Goal: Complete Application Form: Complete application form

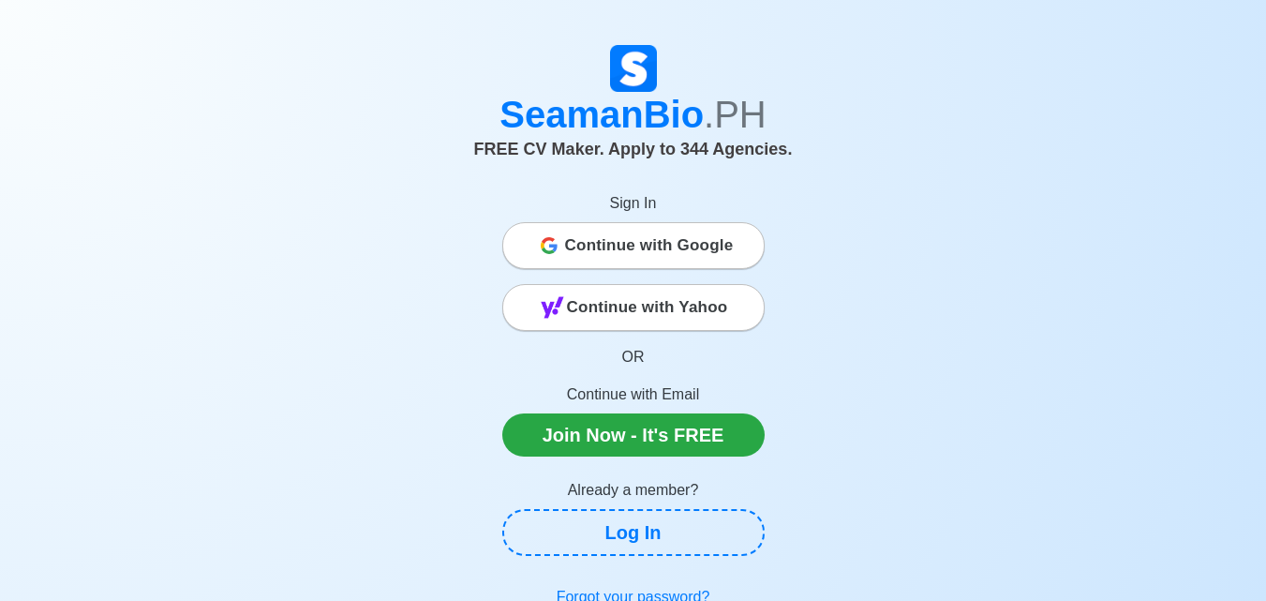
click at [668, 242] on span "Continue with Google" at bounding box center [649, 245] width 169 height 37
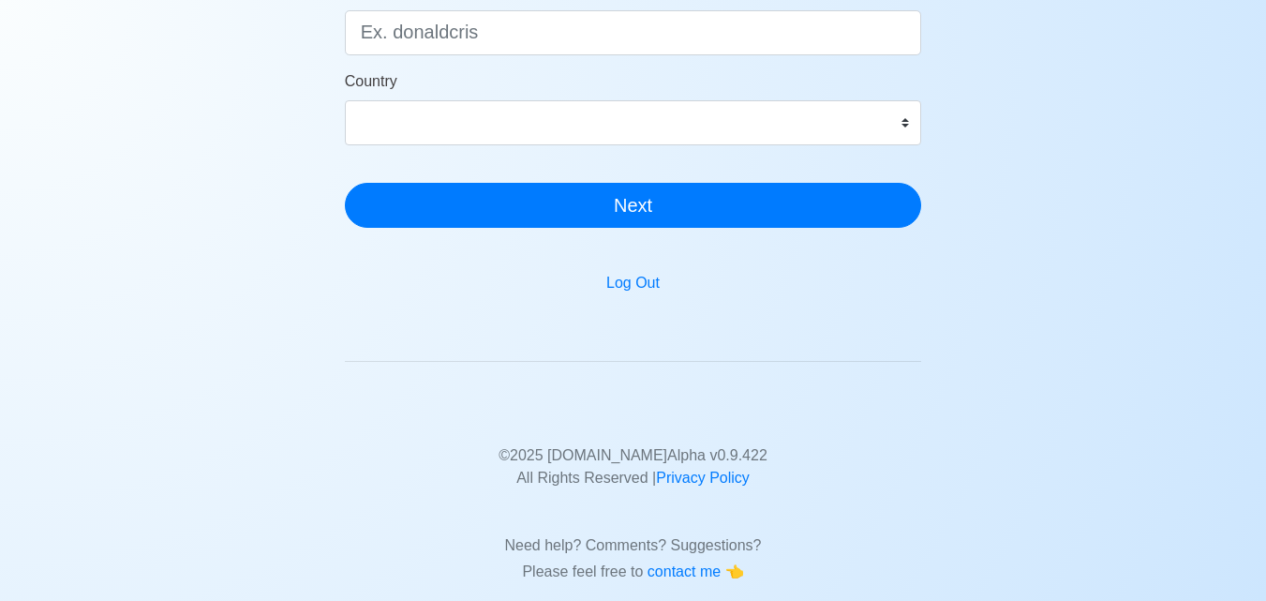
scroll to position [94, 0]
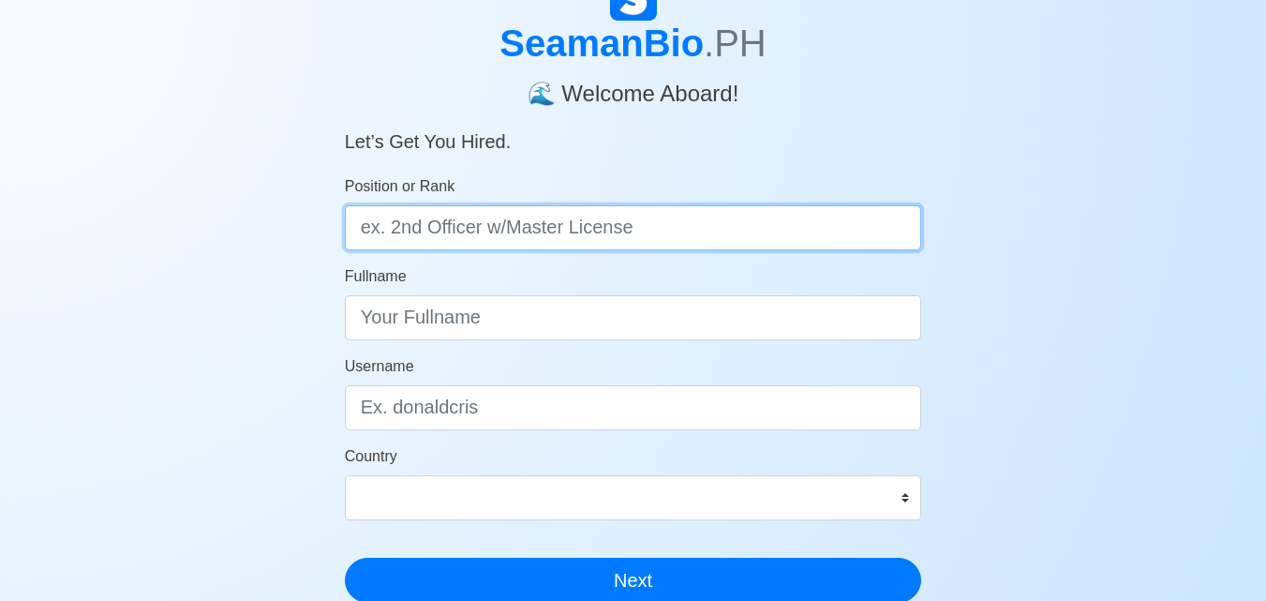
click at [544, 230] on input "Position or Rank" at bounding box center [633, 227] width 577 height 45
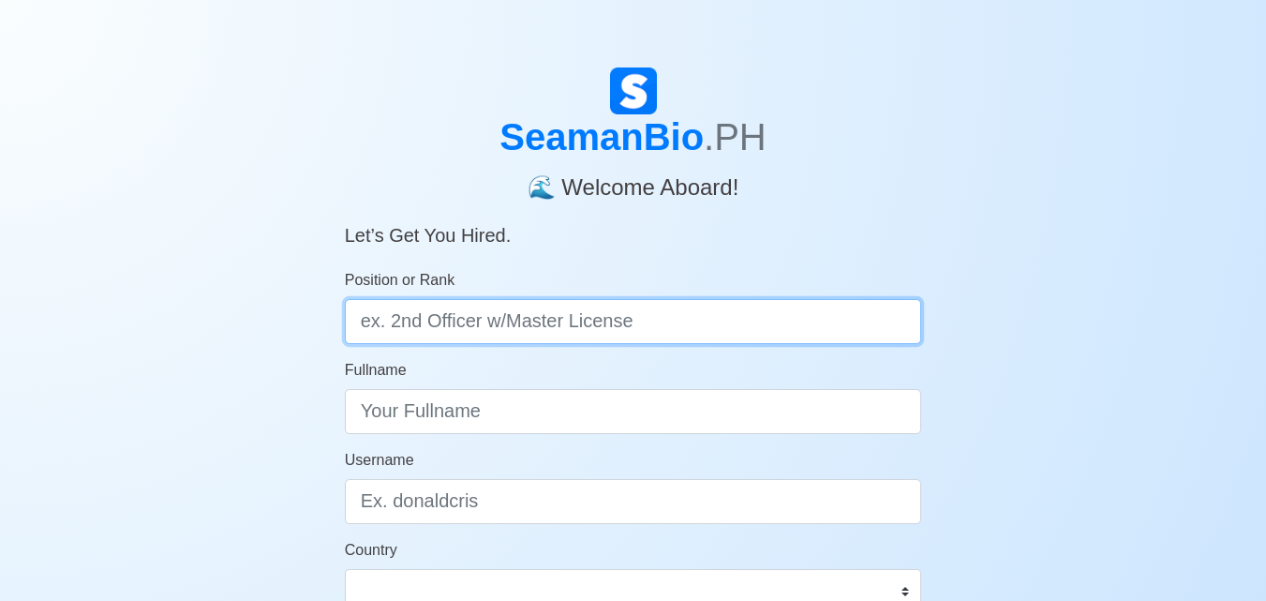
scroll to position [187, 0]
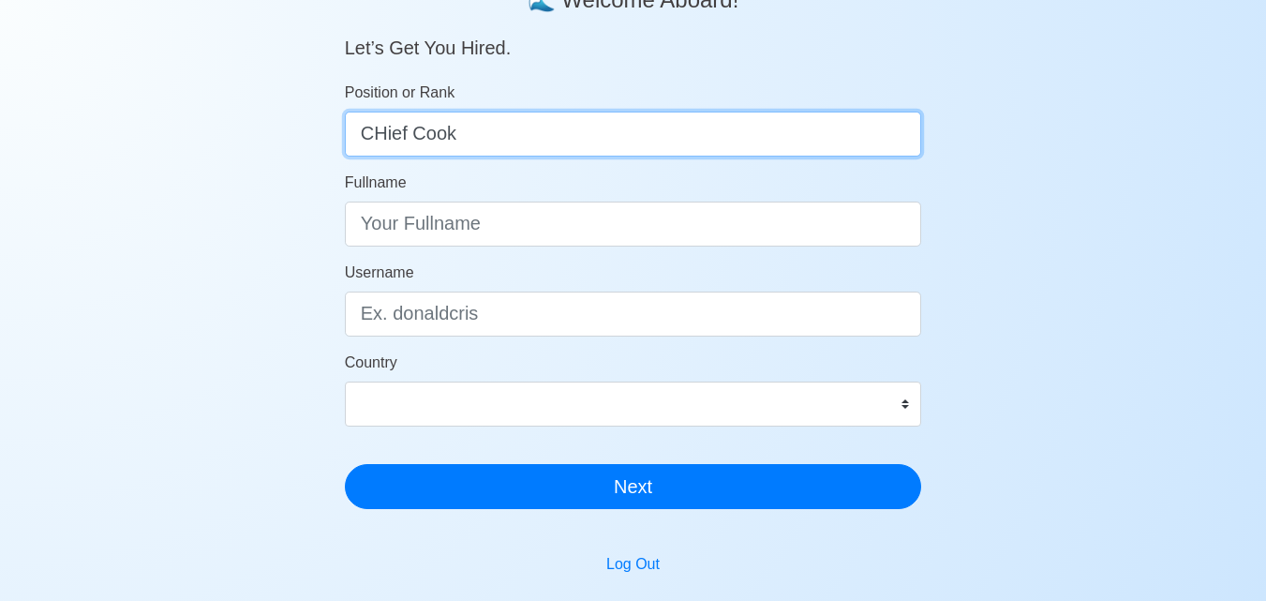
click at [392, 131] on input "CHief Cook" at bounding box center [633, 133] width 577 height 45
click at [384, 135] on input "CHief Cook" at bounding box center [633, 133] width 577 height 45
type input "Chief Cook"
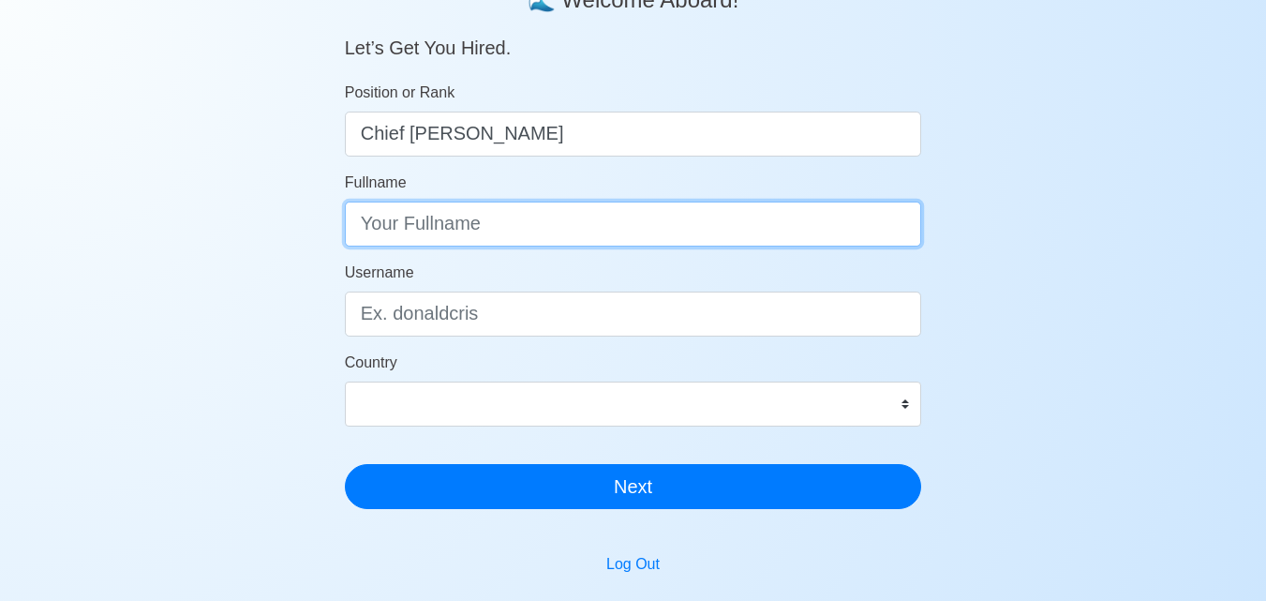
click at [541, 208] on input "Fullname" at bounding box center [633, 223] width 577 height 45
type input "Emmanuel Roi A. Rodelas"
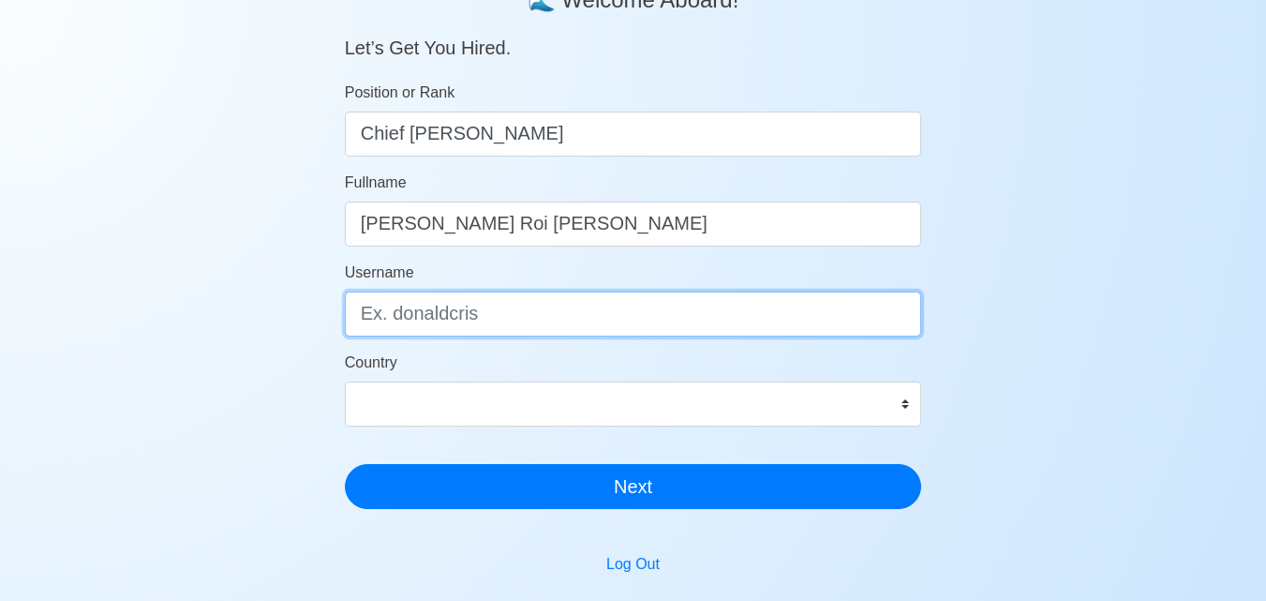
click at [473, 317] on input "Username" at bounding box center [633, 313] width 577 height 45
type input "emmanuelroi.rodelas"
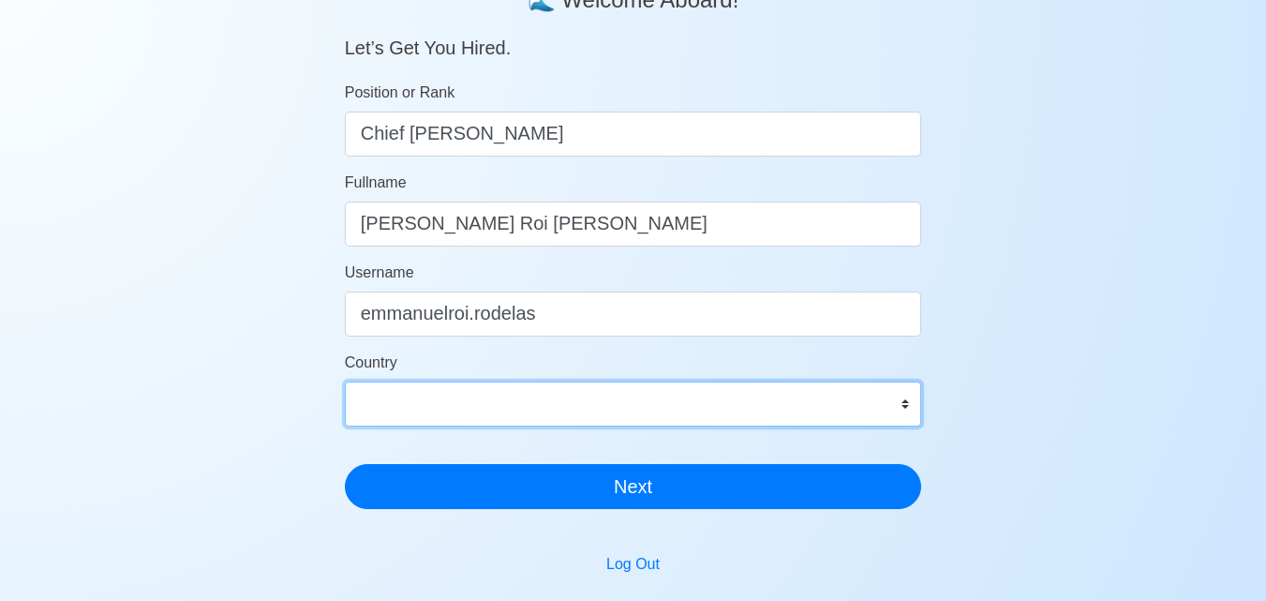
click at [563, 411] on select "Afghanistan Åland Islands Albania Algeria American Samoa Andorra Angola Anguill…" at bounding box center [633, 403] width 577 height 45
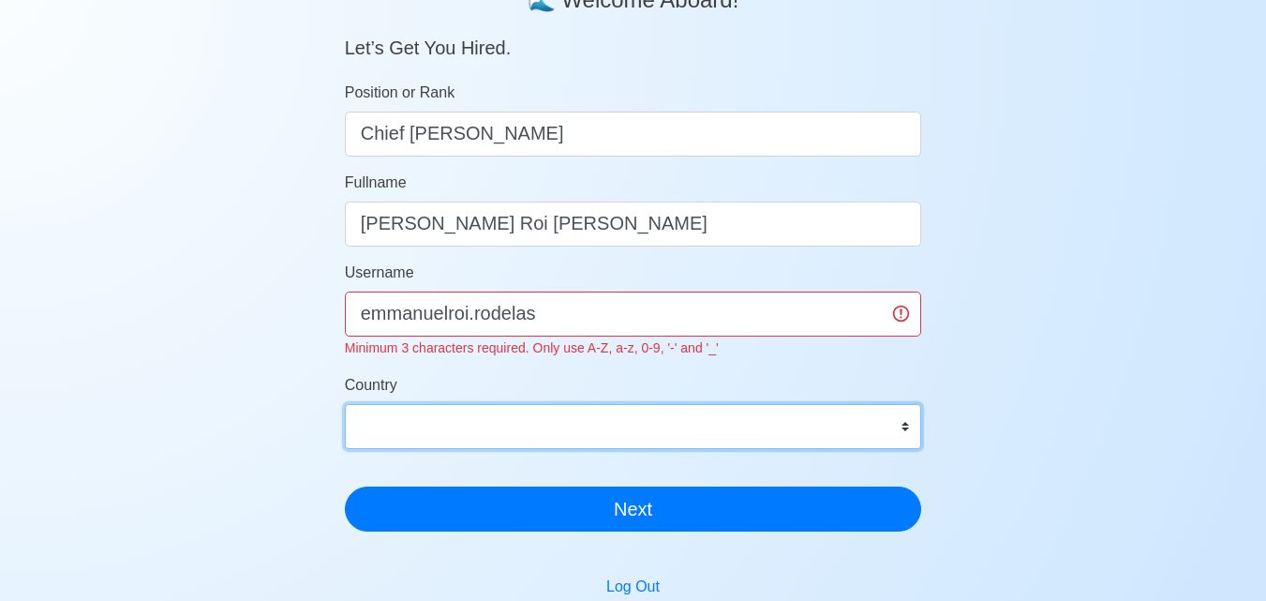
select select "PH"
click at [345, 404] on select "Afghanistan Åland Islands Albania Algeria American Samoa Andorra Angola Anguill…" at bounding box center [633, 426] width 577 height 45
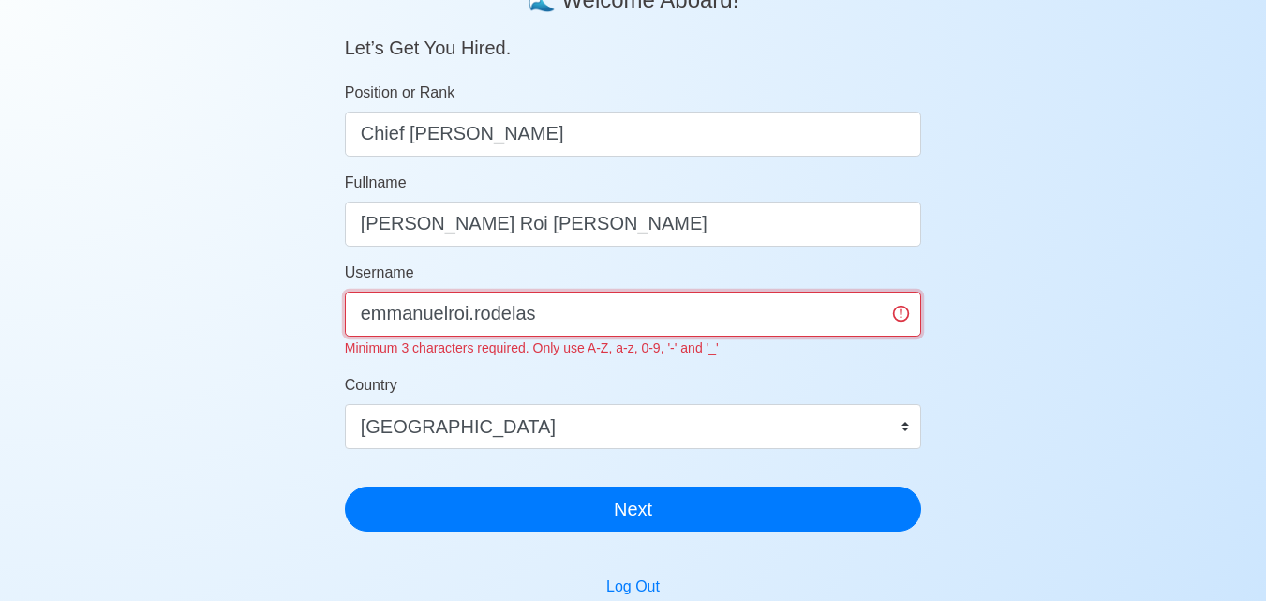
click at [481, 316] on input "emmanuelroi.rodelas" at bounding box center [633, 313] width 577 height 45
type input "emmanuelroirodelas"
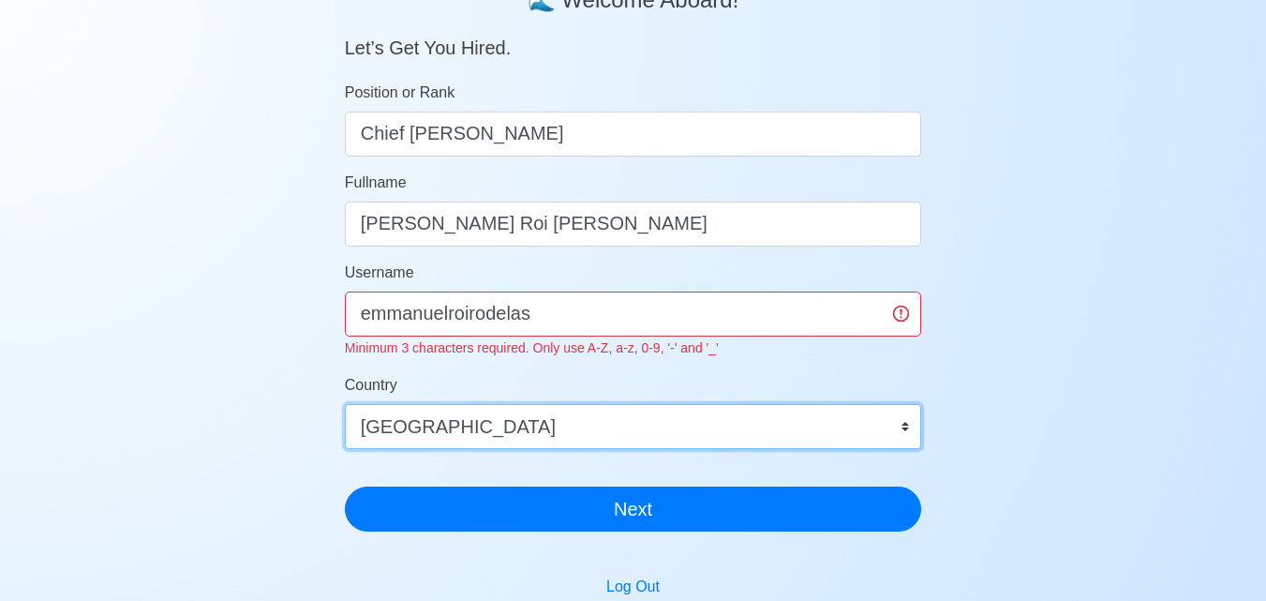
click at [516, 429] on form "Position or Rank Chief Cook Fullname Emmanuel Roi A. Rodelas Username emmanuelr…" at bounding box center [633, 307] width 577 height 450
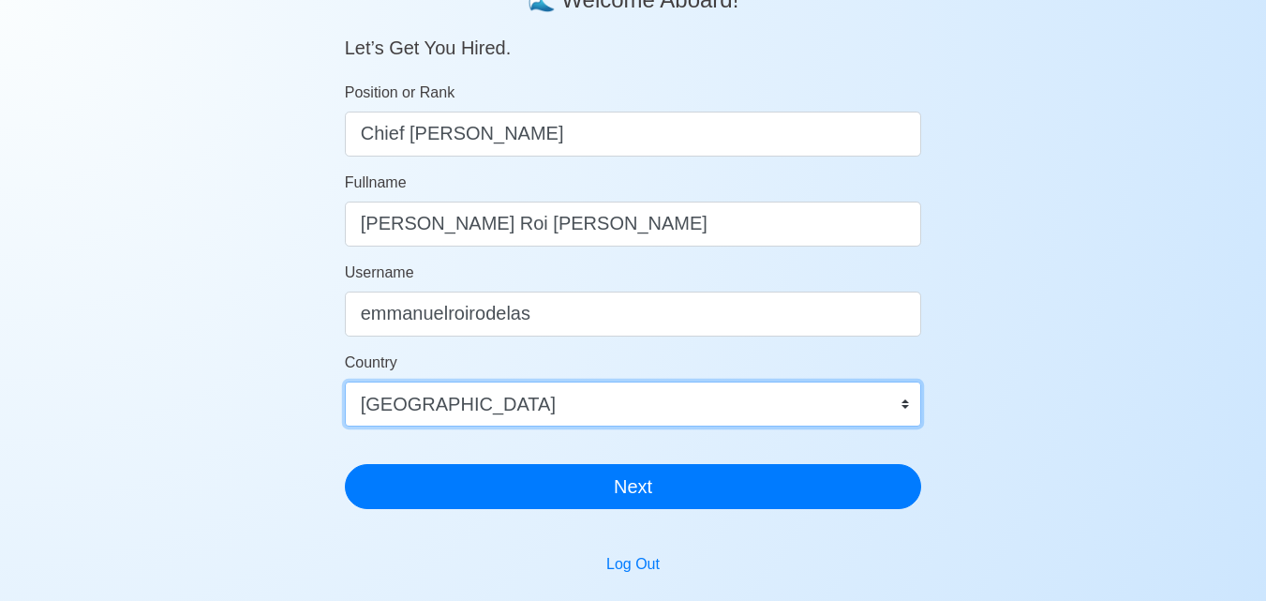
click at [345, 381] on select "Afghanistan Åland Islands Albania Algeria American Samoa Andorra Angola Anguill…" at bounding box center [633, 403] width 577 height 45
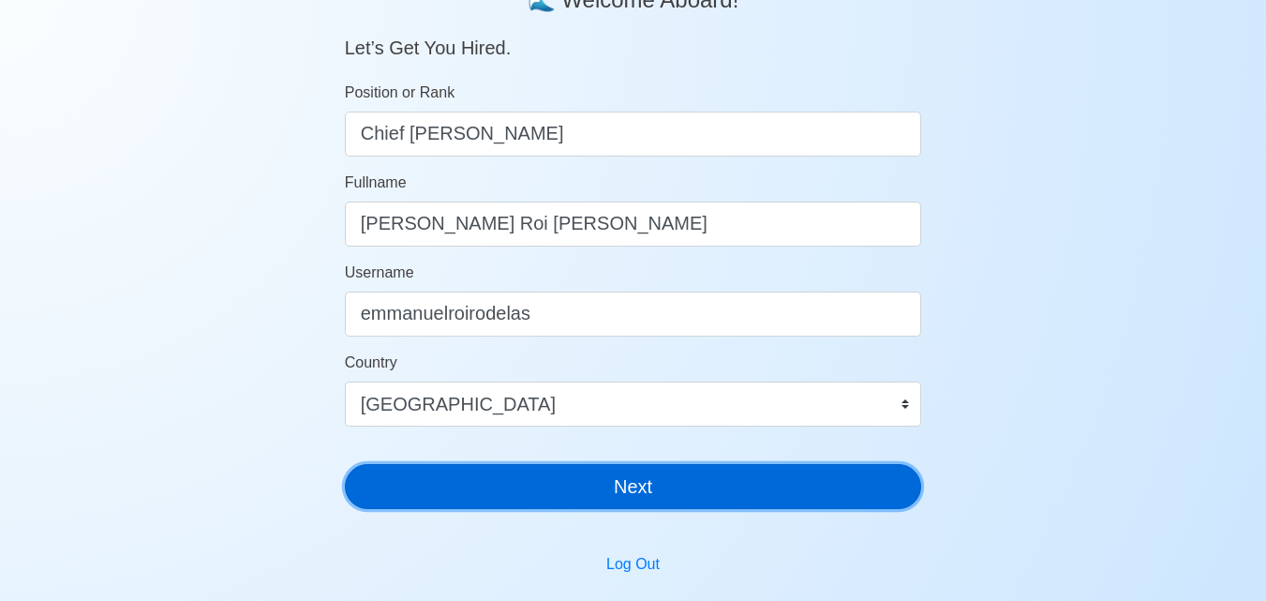
click at [528, 504] on button "Next" at bounding box center [633, 486] width 577 height 45
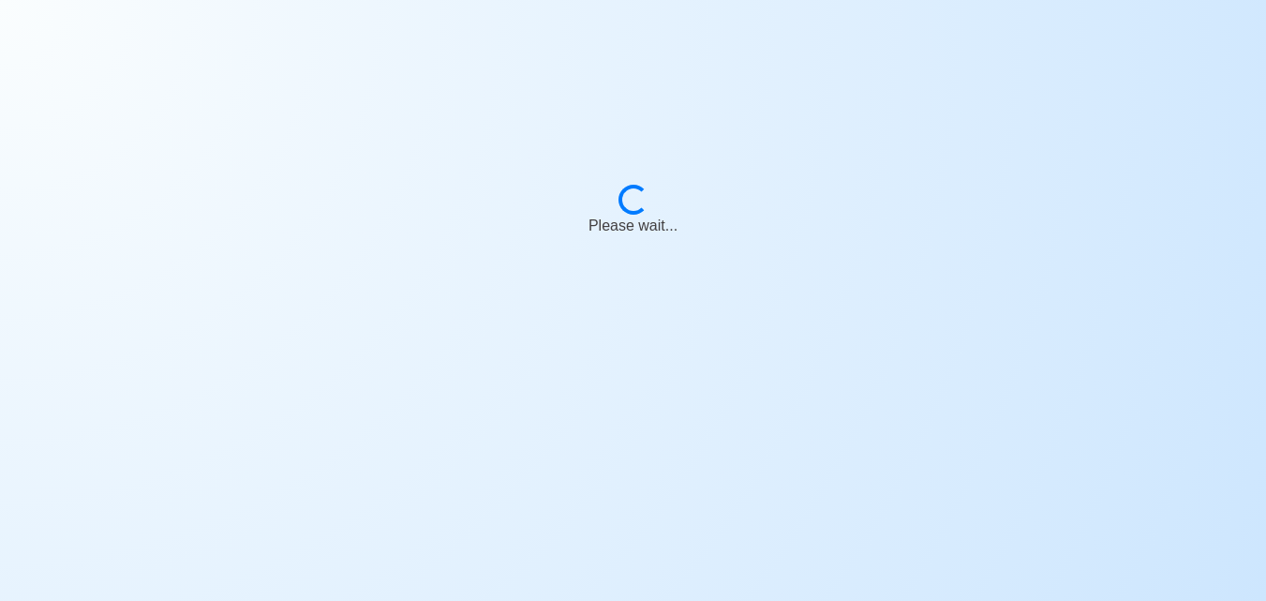
scroll to position [22, 0]
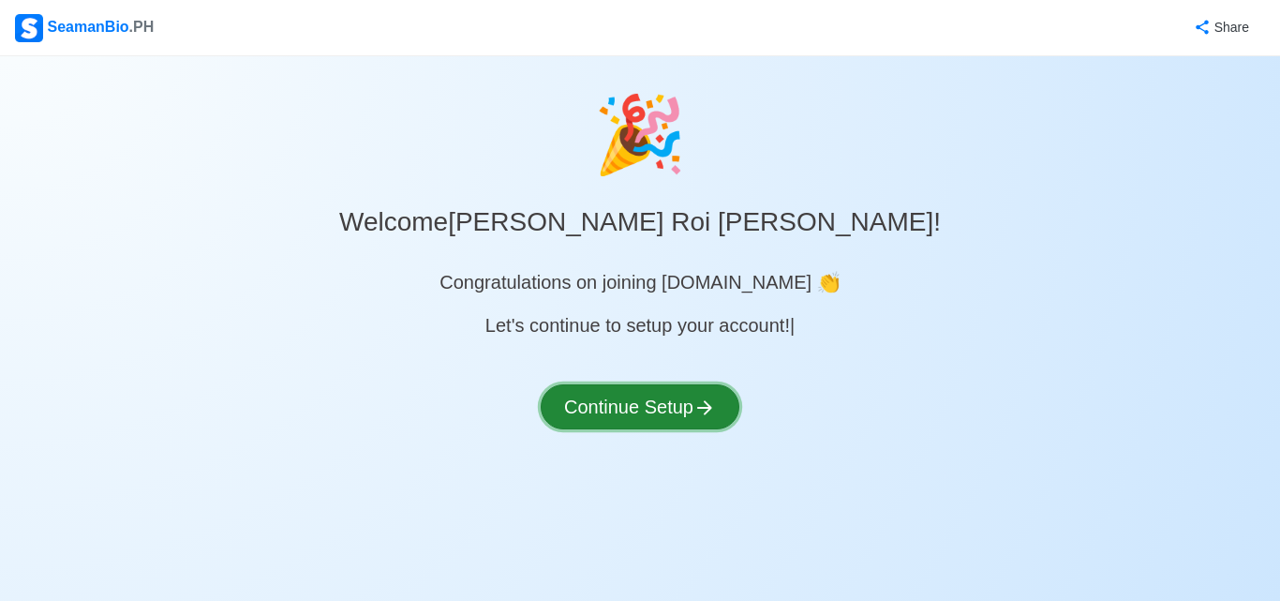
click at [681, 400] on button "Continue Setup" at bounding box center [640, 406] width 199 height 45
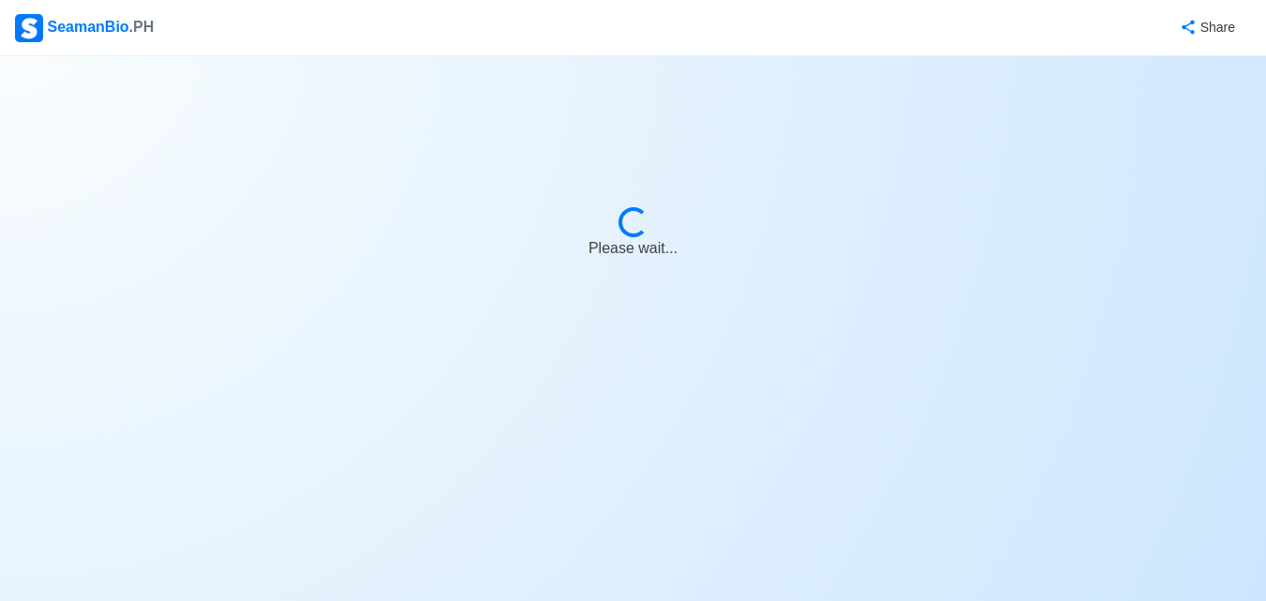
select select "Visible for Hiring"
select select "PH"
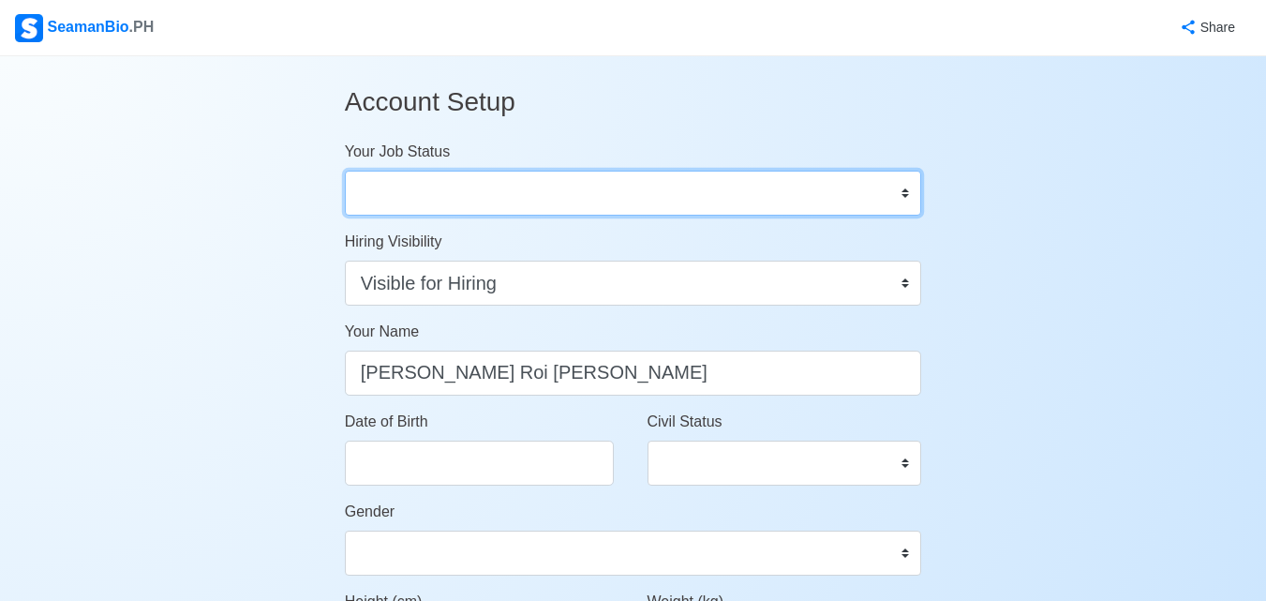
click at [754, 197] on select "Onboard Actively Looking for Job Not Looking for Job" at bounding box center [633, 193] width 577 height 45
select select "Actively Looking for Job"
click at [345, 171] on select "Onboard Actively Looking for Job Not Looking for Job" at bounding box center [633, 193] width 577 height 45
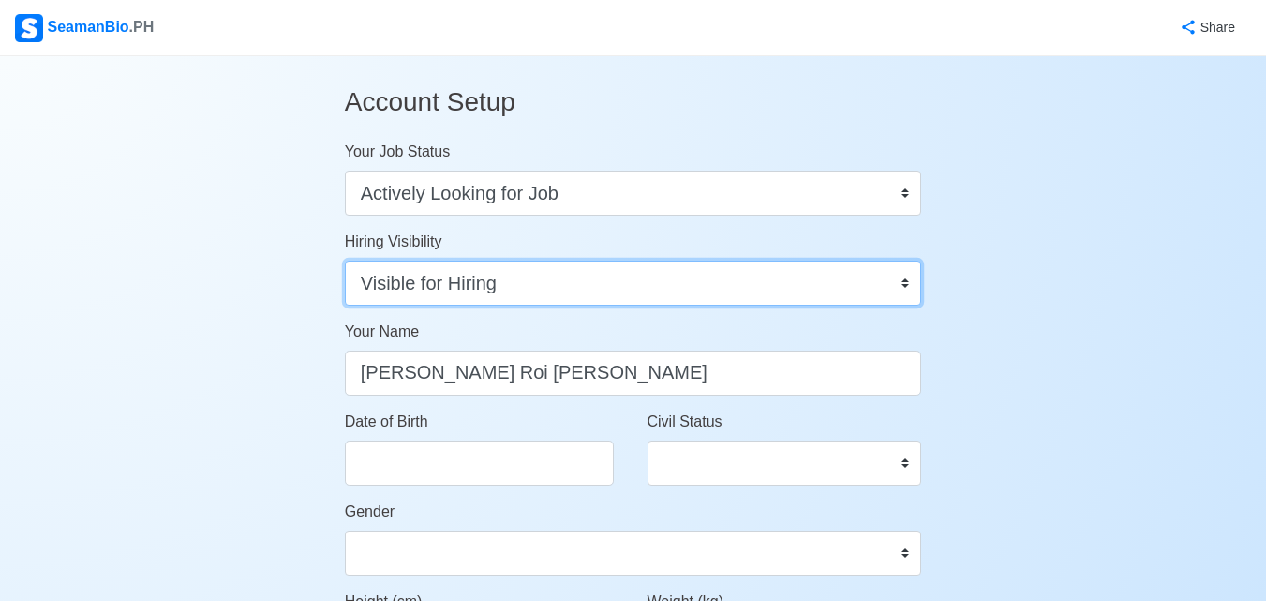
click at [911, 289] on select "Visible for Hiring Not Visible for Hiring" at bounding box center [633, 282] width 577 height 45
click at [345, 260] on select "Visible for Hiring Not Visible for Hiring" at bounding box center [633, 282] width 577 height 45
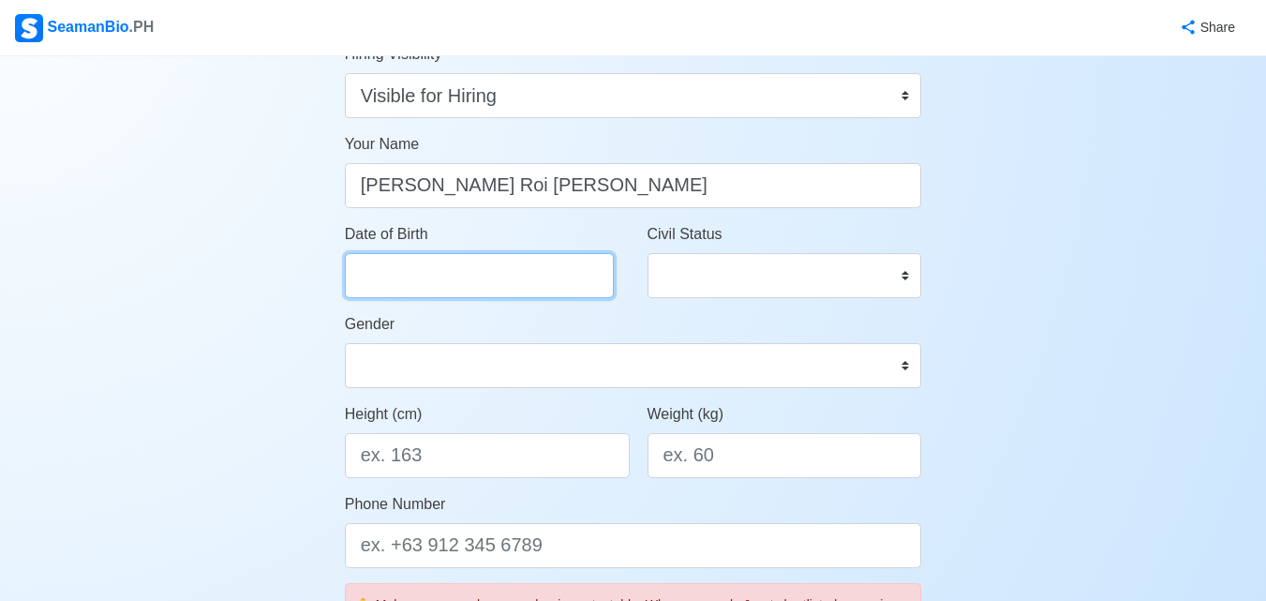
click at [369, 260] on input "Date of Birth" at bounding box center [479, 275] width 269 height 45
select select "****"
select select "*********"
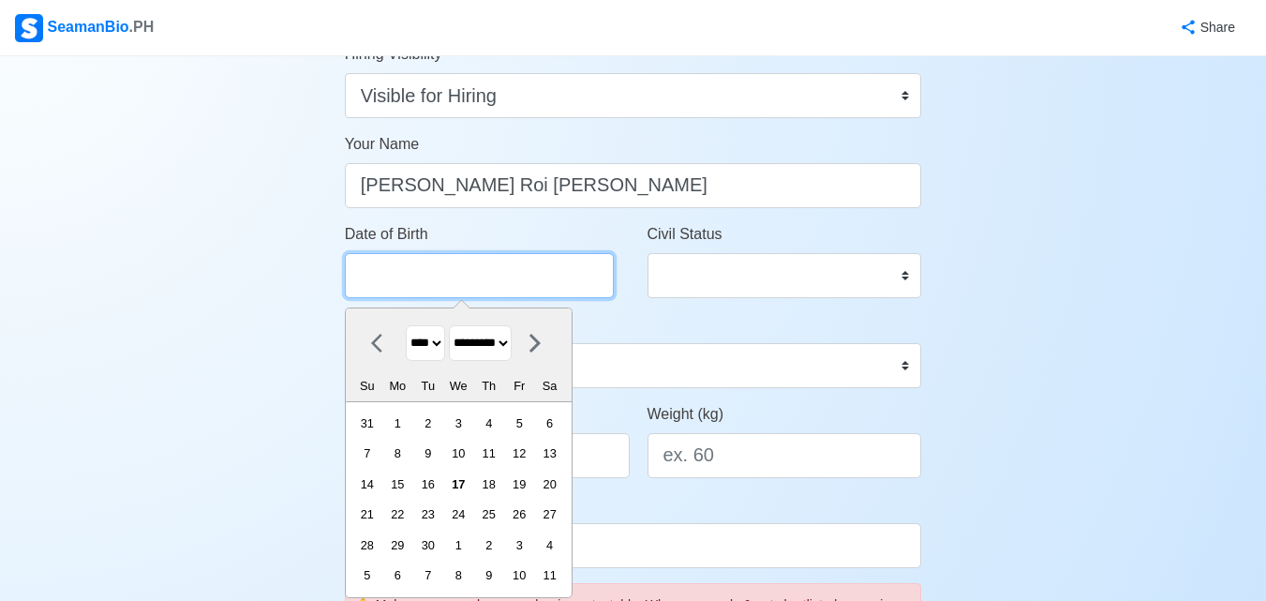
click at [404, 258] on input "Date of Birth" at bounding box center [479, 275] width 269 height 45
click at [443, 343] on select "**** **** **** **** **** **** **** **** **** **** **** **** **** **** **** ****…" at bounding box center [425, 343] width 39 height 37
select select "****"
click at [406, 325] on select "**** **** **** **** **** **** **** **** **** **** **** **** **** **** **** ****…" at bounding box center [425, 343] width 39 height 37
click at [498, 449] on div "10" at bounding box center [488, 452] width 25 height 25
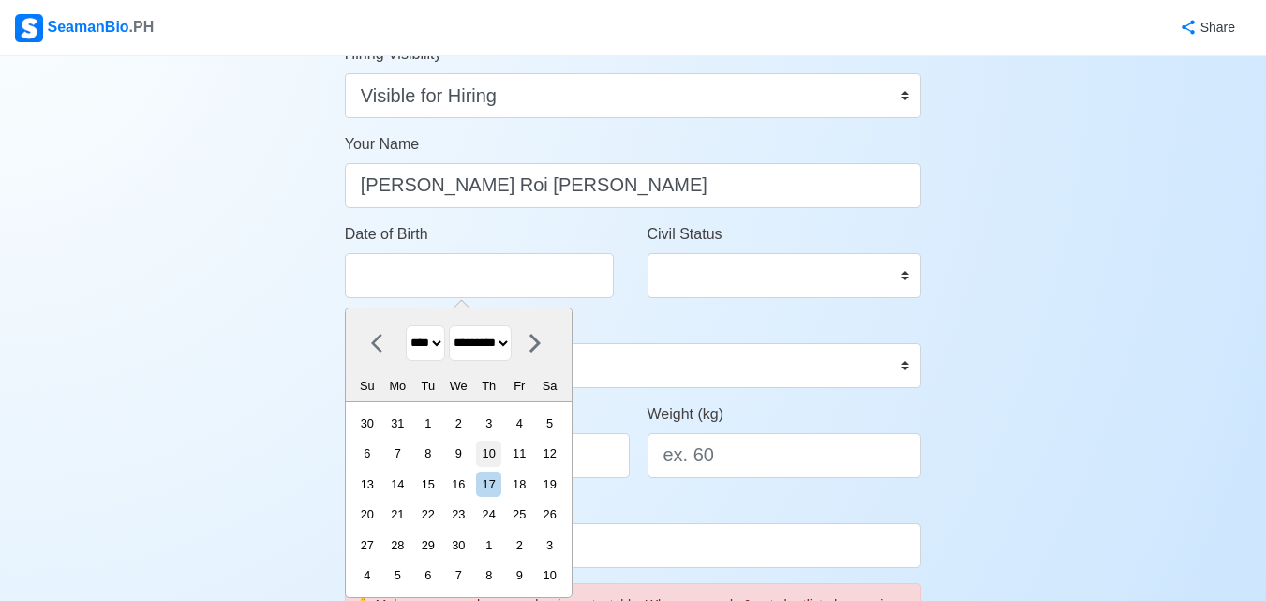
type input "09/10/1998"
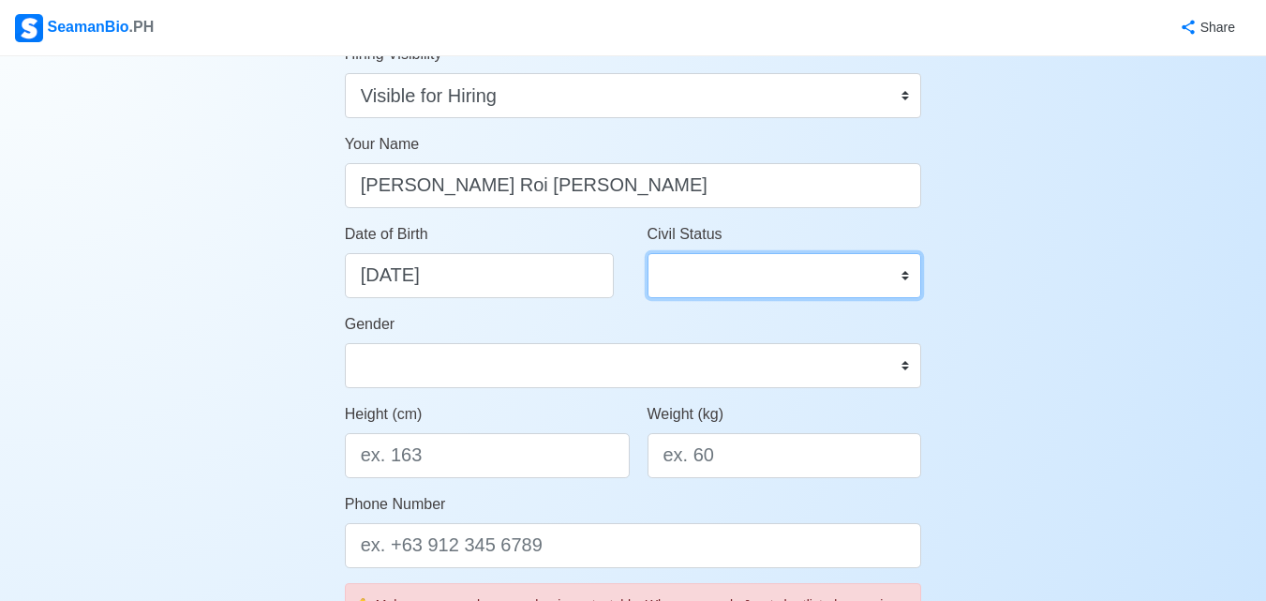
click at [912, 280] on select "Single Married Widowed Separated" at bounding box center [784, 275] width 275 height 45
select select "Single"
click at [647, 253] on select "Single Married Widowed Separated" at bounding box center [784, 275] width 275 height 45
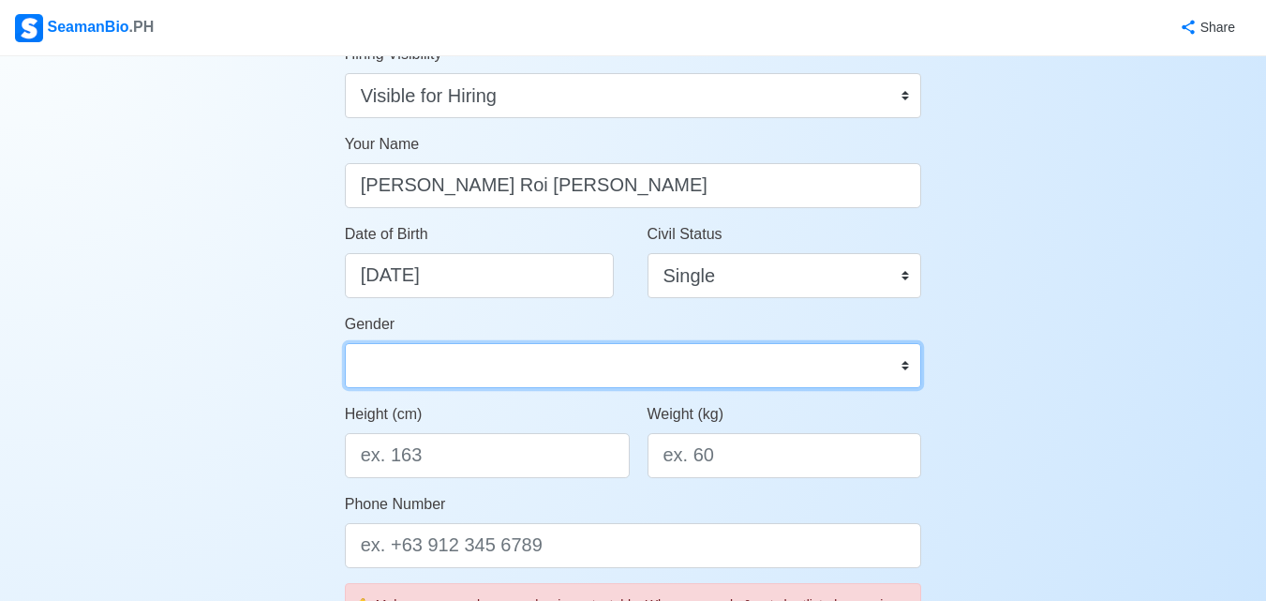
click at [878, 360] on select "Male Female" at bounding box center [633, 365] width 577 height 45
select select "Male"
click at [345, 343] on select "Male Female" at bounding box center [633, 365] width 577 height 45
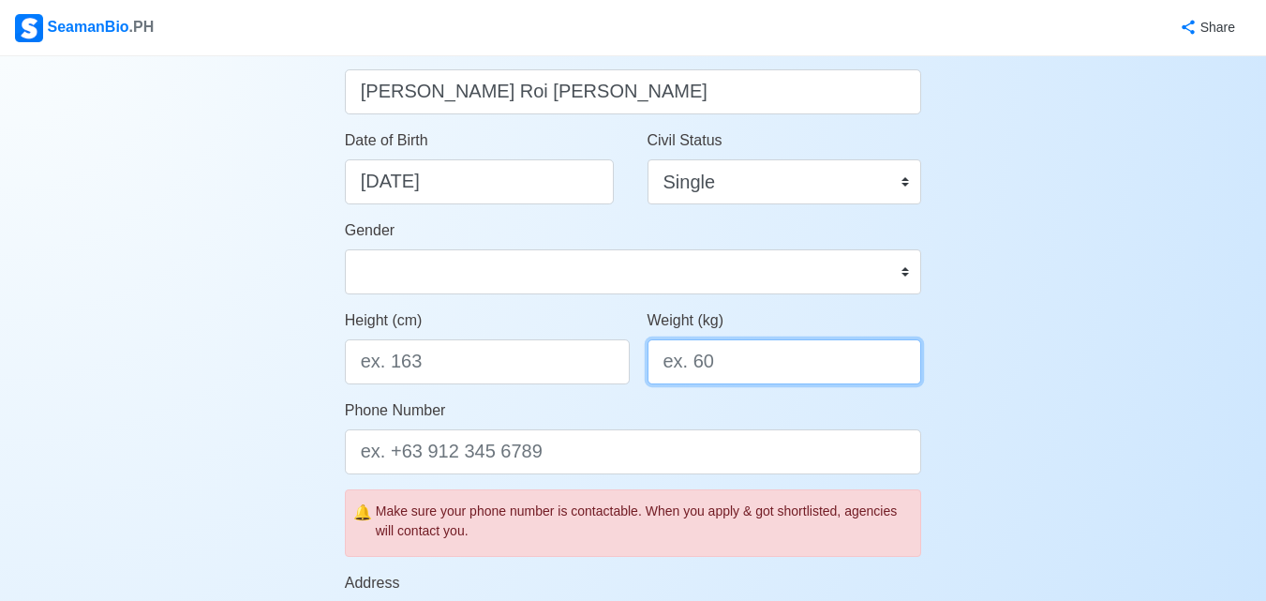
click at [737, 373] on input "Weight (kg)" at bounding box center [784, 361] width 275 height 45
type input "75"
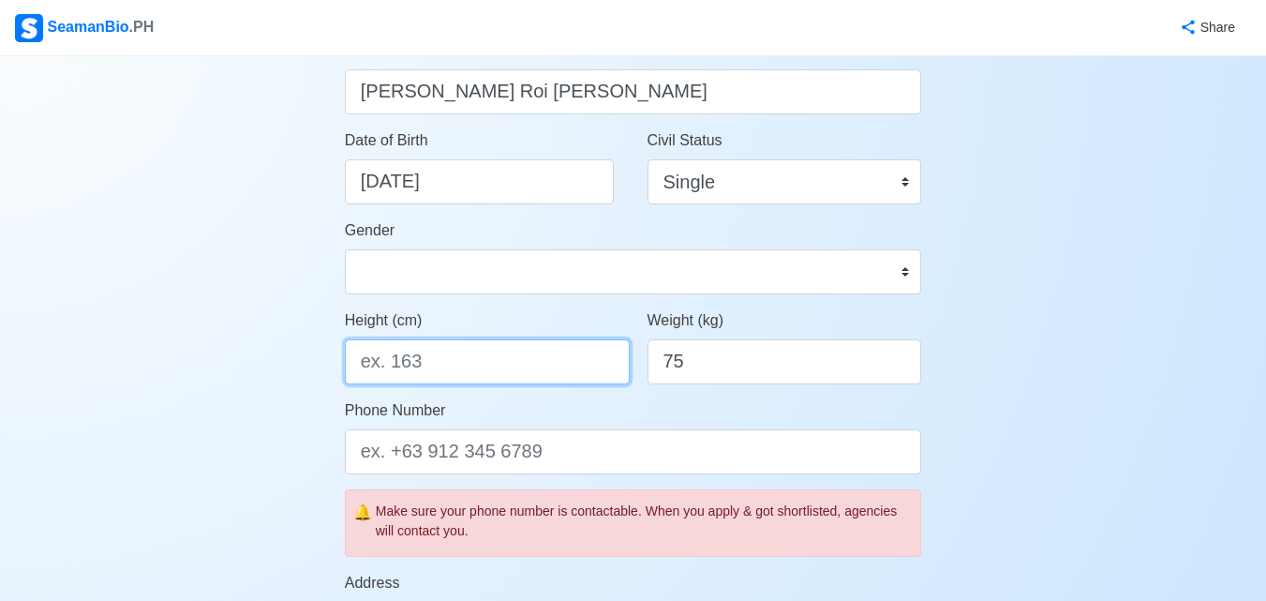
click at [416, 364] on input "Height (cm)" at bounding box center [487, 361] width 285 height 45
type input "180"
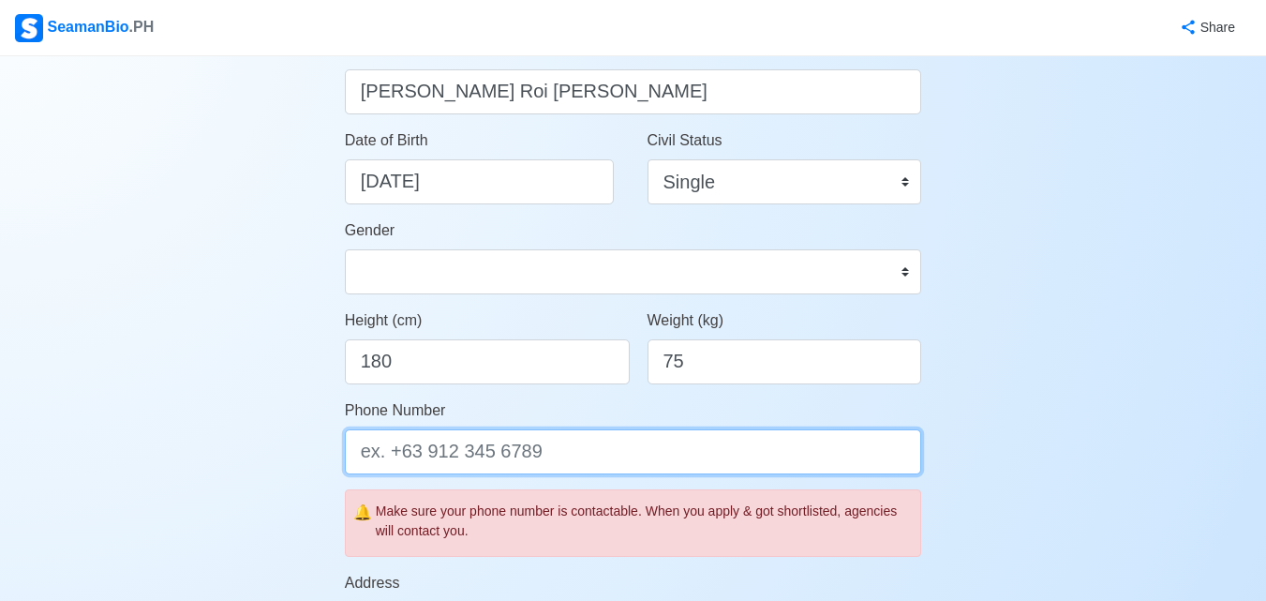
click at [493, 450] on input "Phone Number" at bounding box center [633, 451] width 577 height 45
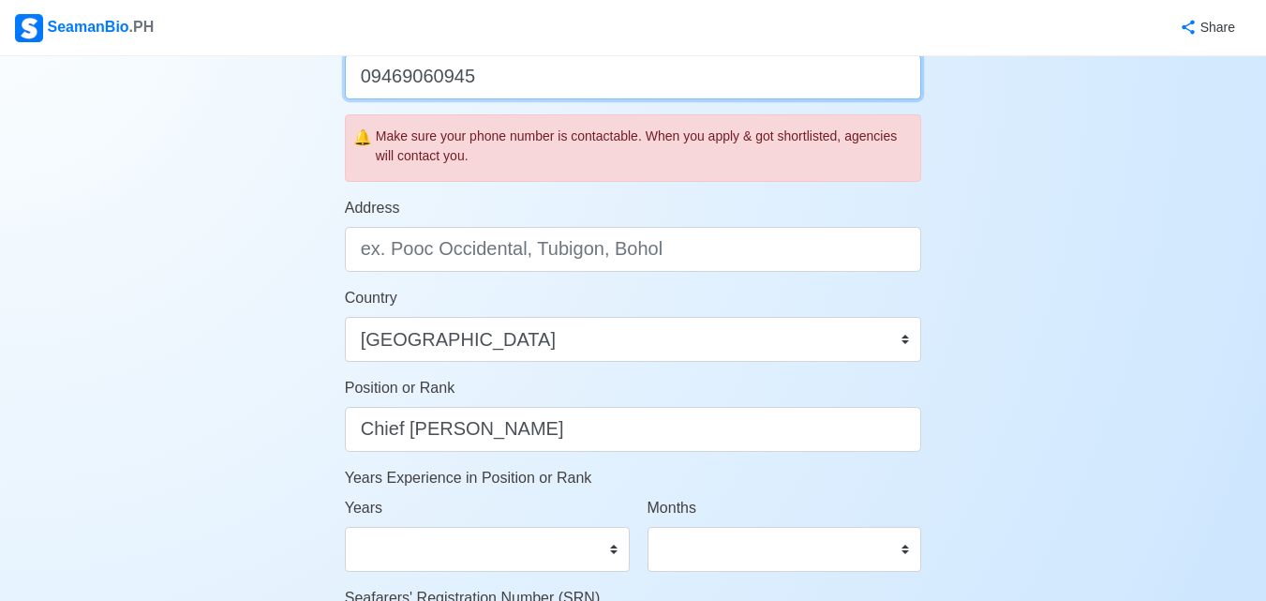
scroll to position [562, 0]
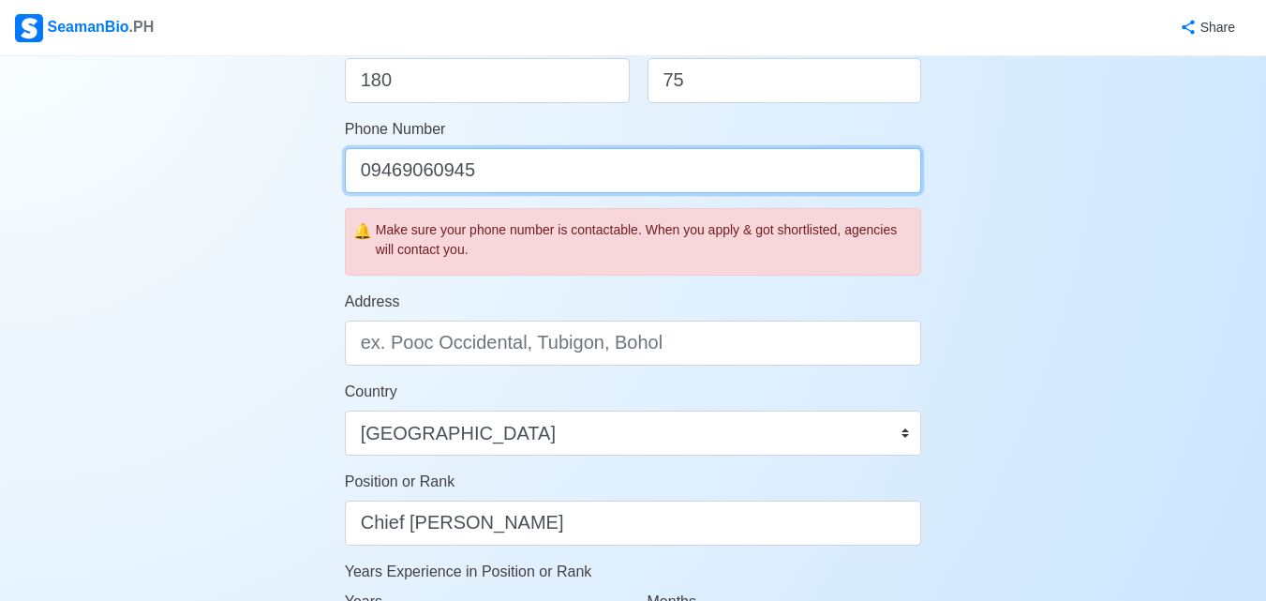
type input "09469060945"
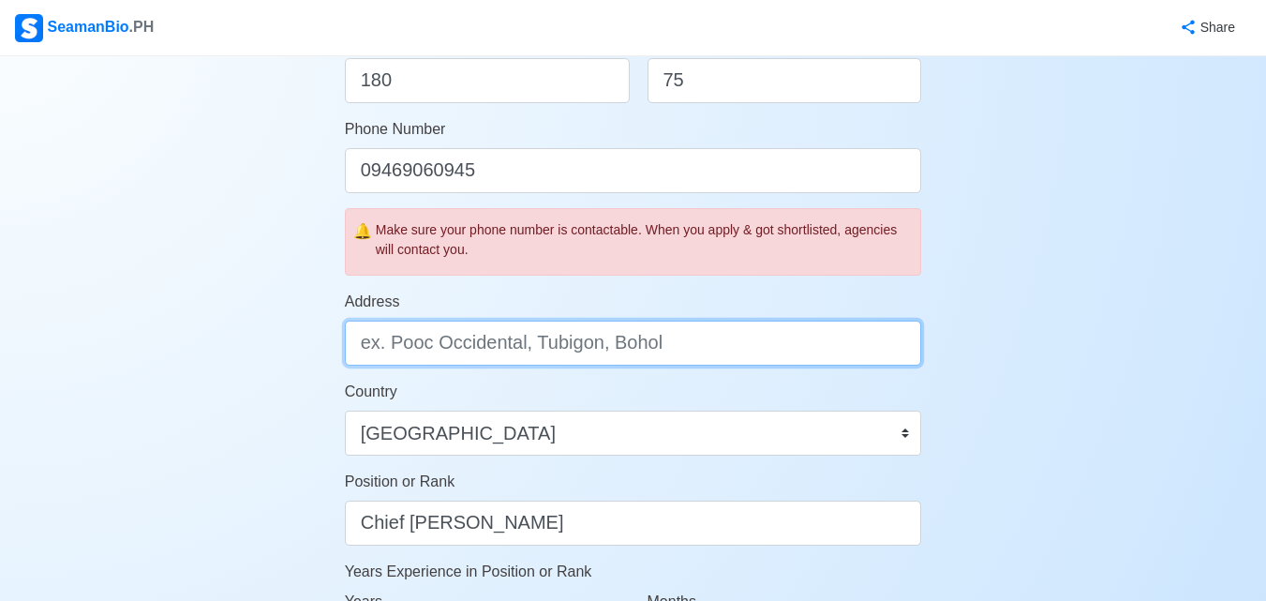
click at [537, 347] on input "Address" at bounding box center [633, 342] width 577 height 45
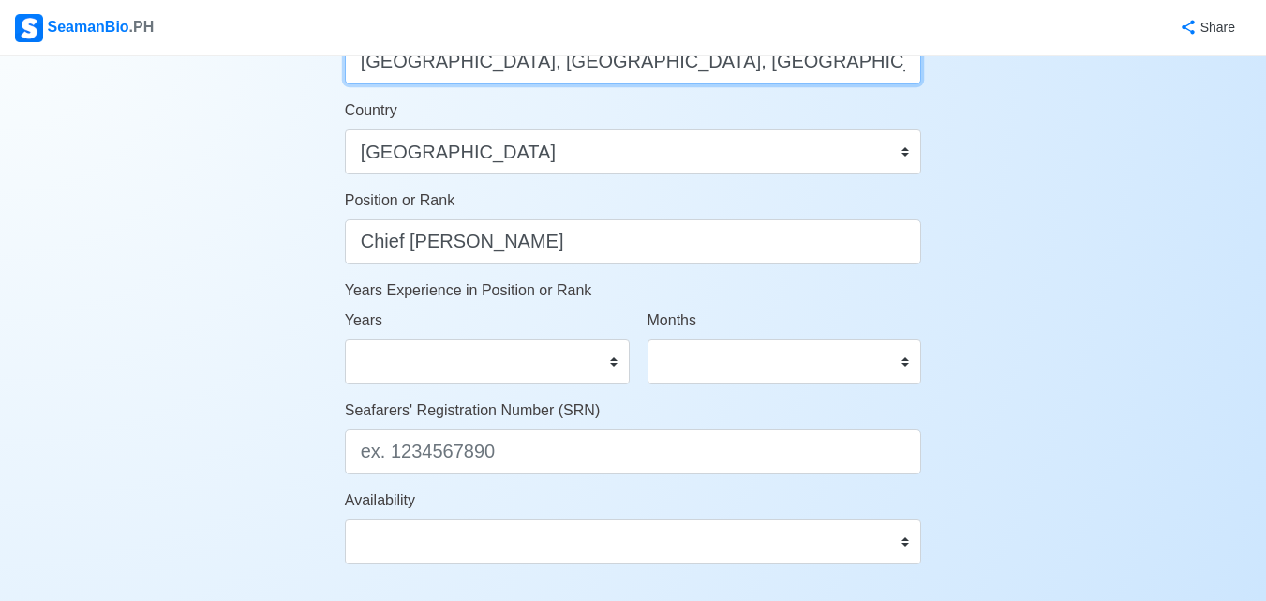
scroll to position [937, 0]
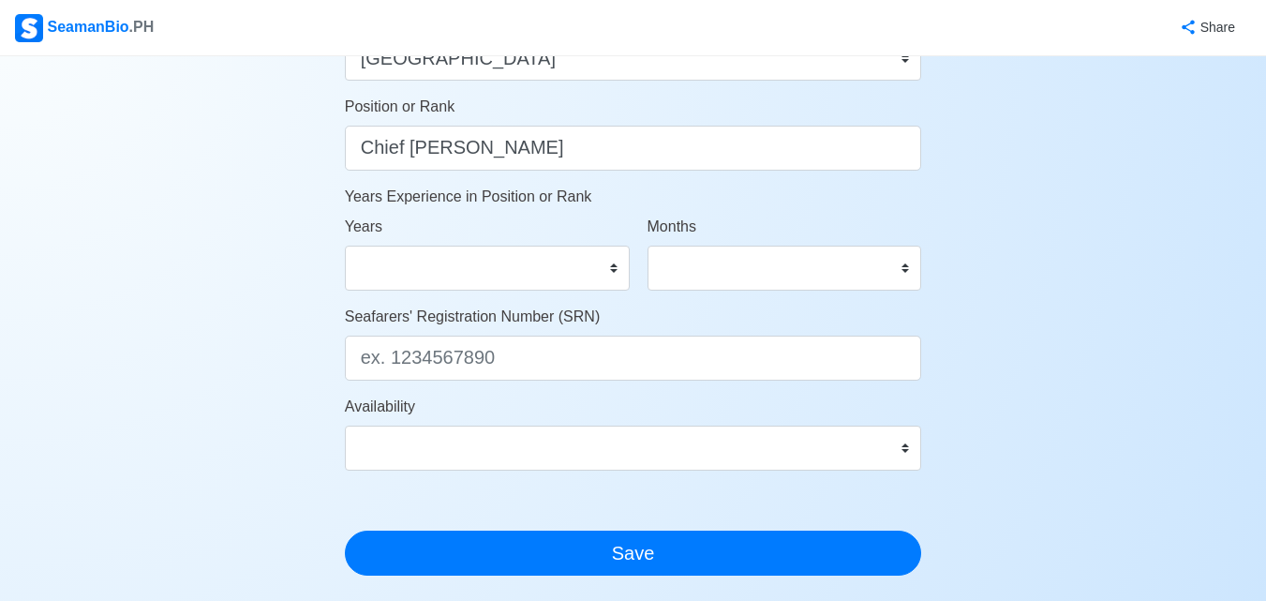
type input "Santa Mesa, Manila, NCR"
click at [613, 272] on select "0 1 2 3 4 5 6 7 8 9 10 11 12 13 14 15 16 17 18 19 20 21 22 23 24 25 26 27 28 29…" at bounding box center [487, 267] width 285 height 45
select select "0"
click at [345, 245] on select "0 1 2 3 4 5 6 7 8 9 10 11 12 13 14 15 16 17 18 19 20 21 22 23 24 25 26 27 28 29…" at bounding box center [487, 267] width 285 height 45
click at [906, 272] on select "0 1 2 3 4 5 6 7 8 9 10 11" at bounding box center [784, 267] width 275 height 45
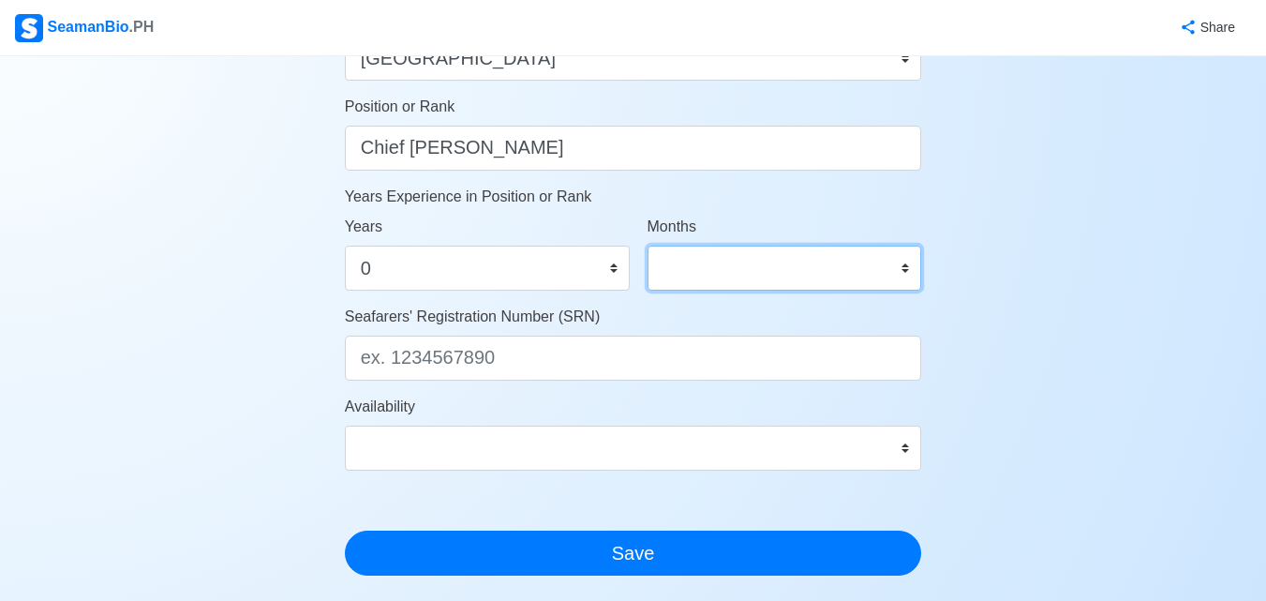
select select "0"
click at [647, 245] on select "0 1 2 3 4 5 6 7 8 9 10 11" at bounding box center [784, 267] width 275 height 45
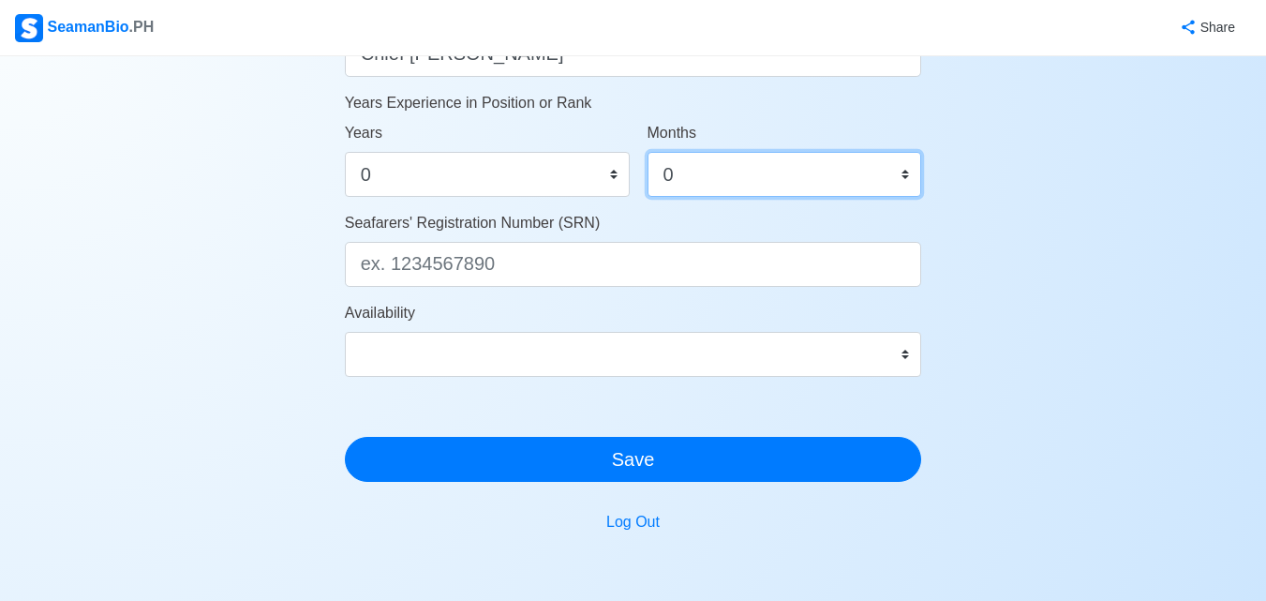
scroll to position [1124, 0]
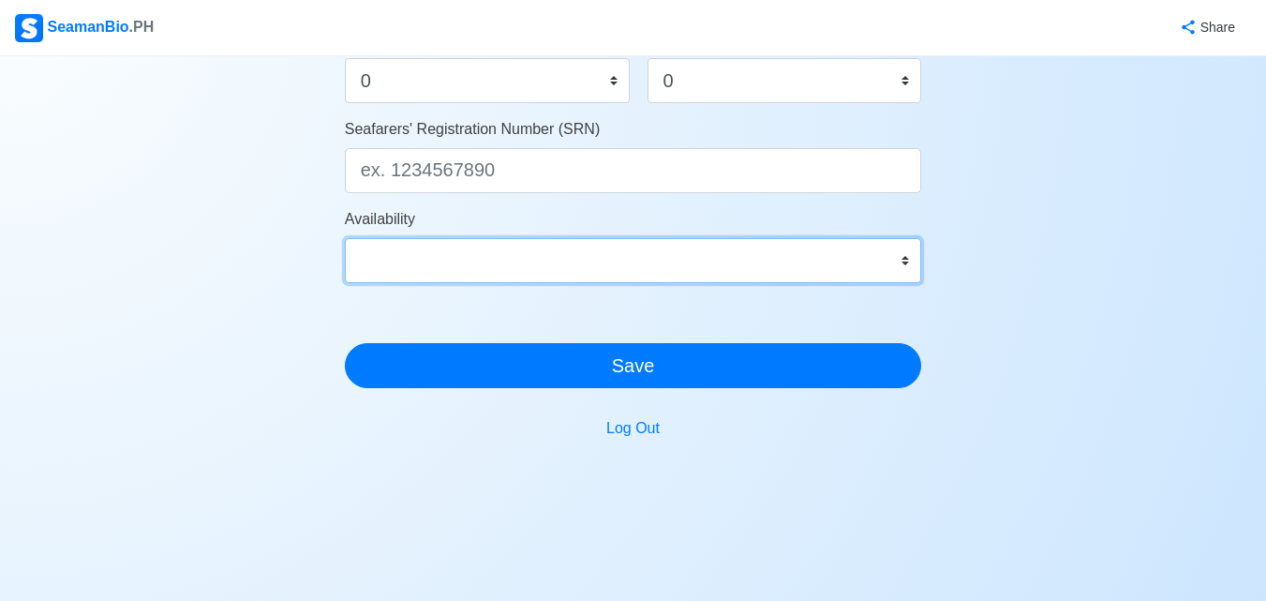
click at [914, 254] on select "Immediate Oct 2025 Nov 2025 Dec 2025 Jan 2026 Feb 2026 Mar 2026 Apr 2026 May 20…" at bounding box center [633, 260] width 577 height 45
click at [482, 241] on select "Immediate Oct 2025 Nov 2025 Dec 2025 Jan 2026 Feb 2026 Mar 2026 Apr 2026 May 20…" at bounding box center [633, 260] width 577 height 45
click at [907, 260] on select "Immediate Oct 2025 Nov 2025 Dec 2025 Jan 2026 Feb 2026 Mar 2026 Apr 2026 May 20…" at bounding box center [633, 260] width 577 height 45
select select "1780297200000"
click at [345, 238] on select "Immediate Oct 2025 Nov 2025 Dec 2025 Jan 2026 Feb 2026 Mar 2026 Apr 2026 May 20…" at bounding box center [633, 260] width 577 height 45
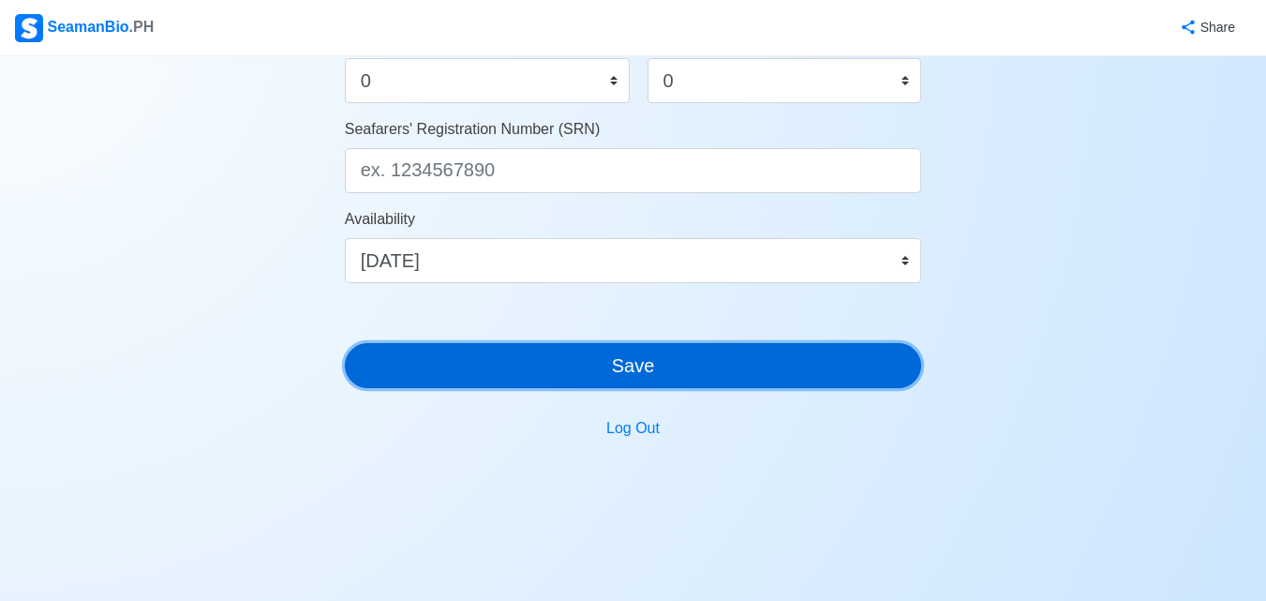
click at [480, 364] on button "Save" at bounding box center [633, 365] width 577 height 45
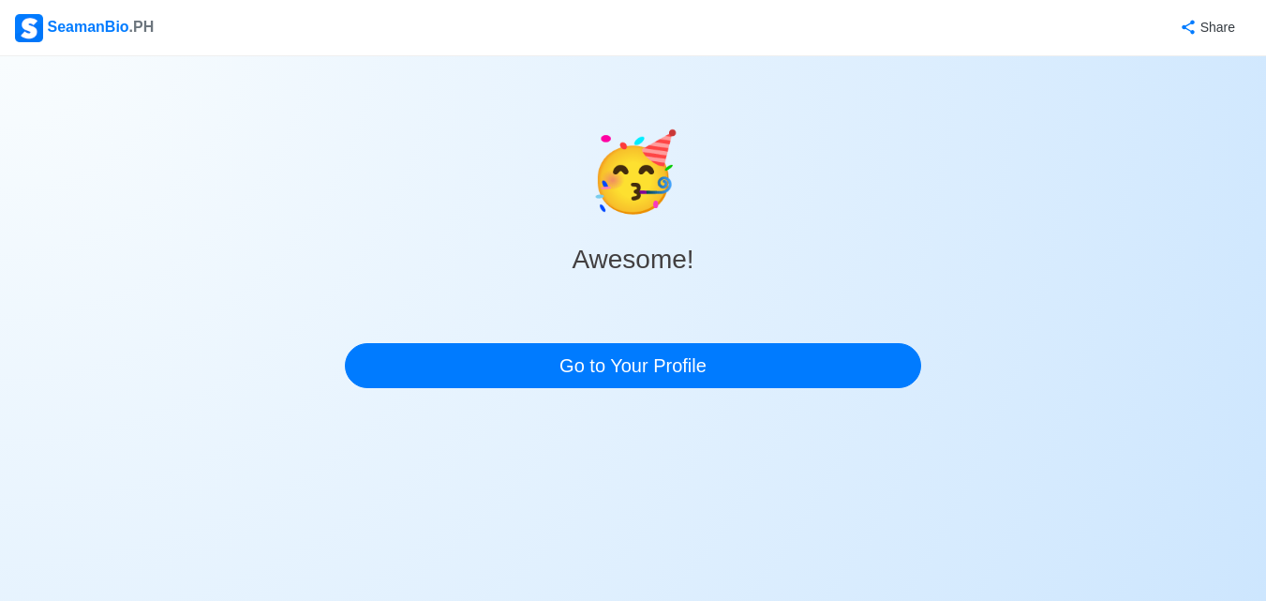
scroll to position [0, 0]
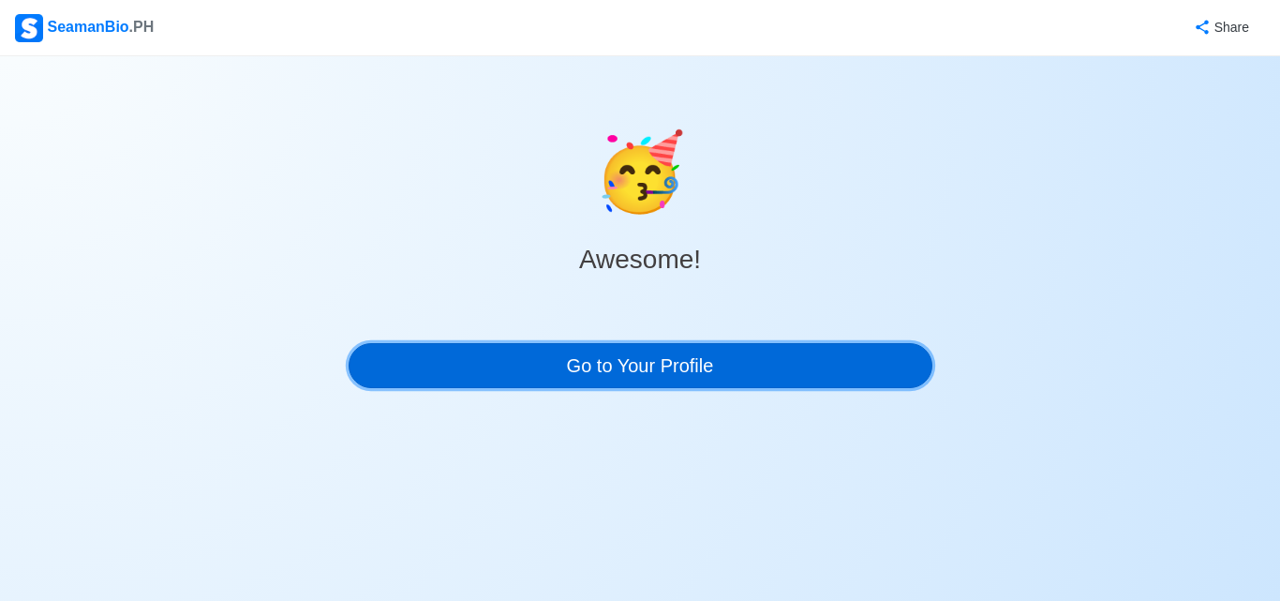
click at [481, 373] on link "Go to Your Profile" at bounding box center [641, 365] width 584 height 45
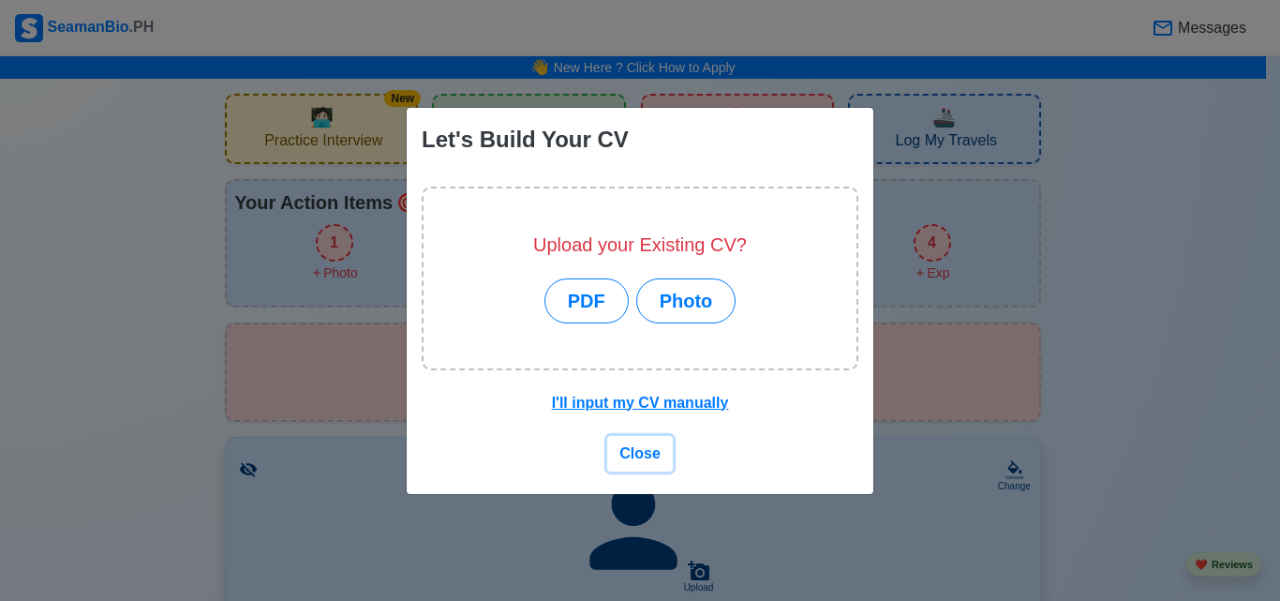
click at [642, 459] on span "Close" at bounding box center [639, 453] width 41 height 16
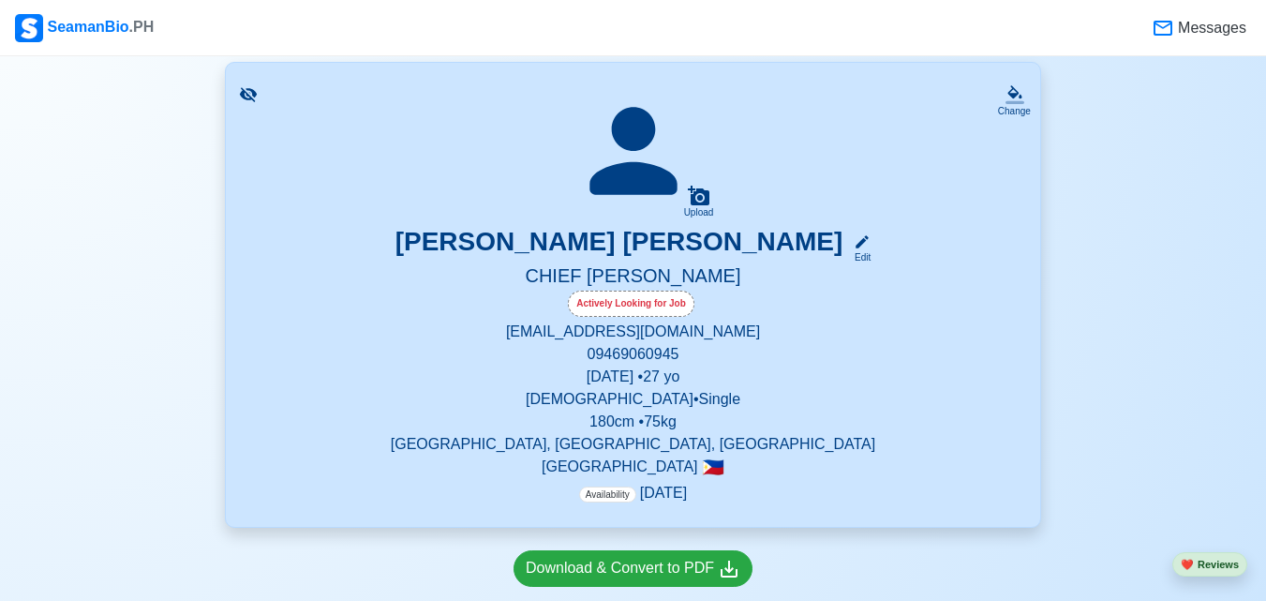
scroll to position [843, 0]
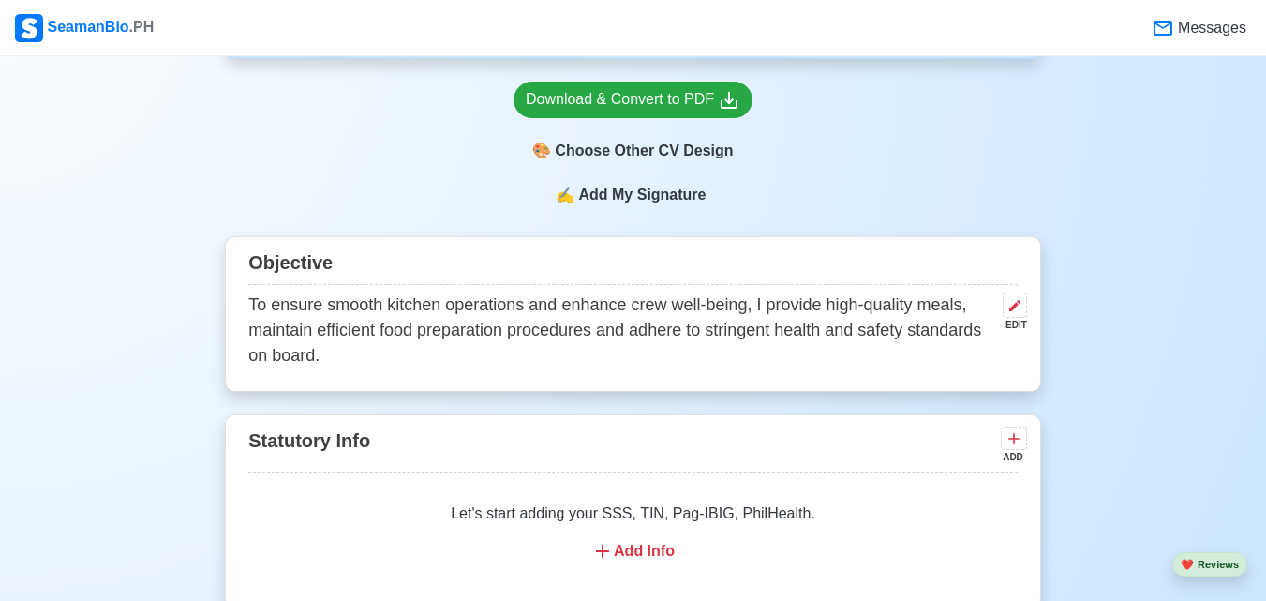
click at [886, 320] on p "To ensure smooth kitchen operations and enhance crew well-being, I provide high…" at bounding box center [621, 330] width 747 height 76
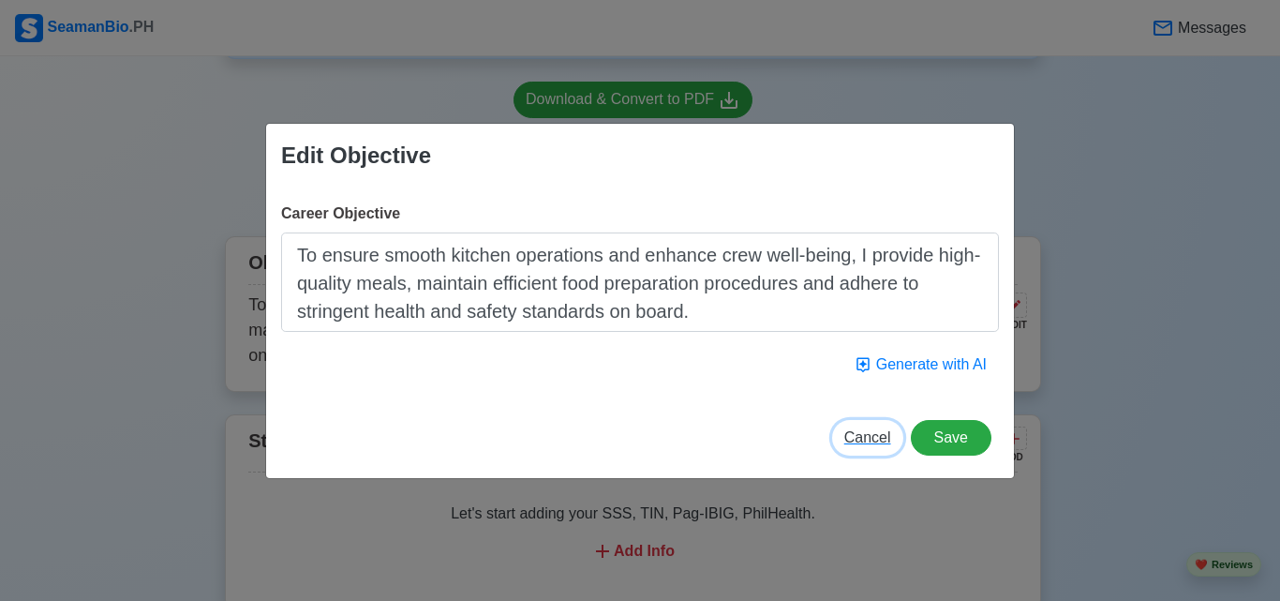
click at [878, 440] on span "Cancel" at bounding box center [867, 437] width 47 height 16
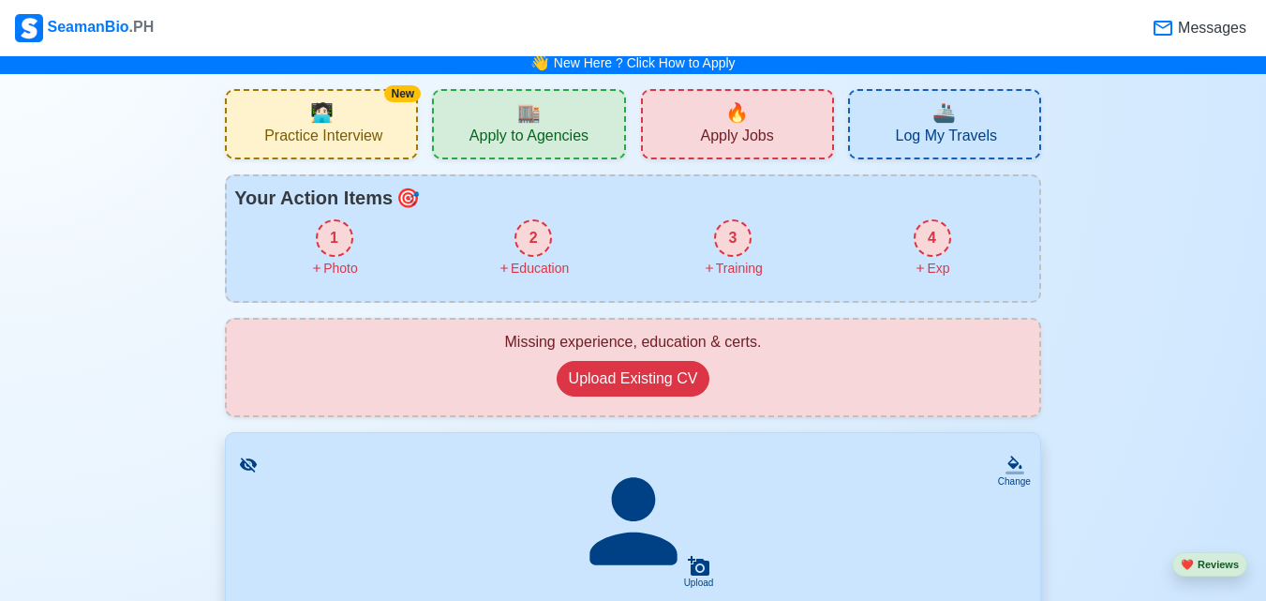
scroll to position [0, 0]
